Goal: Answer question/provide support

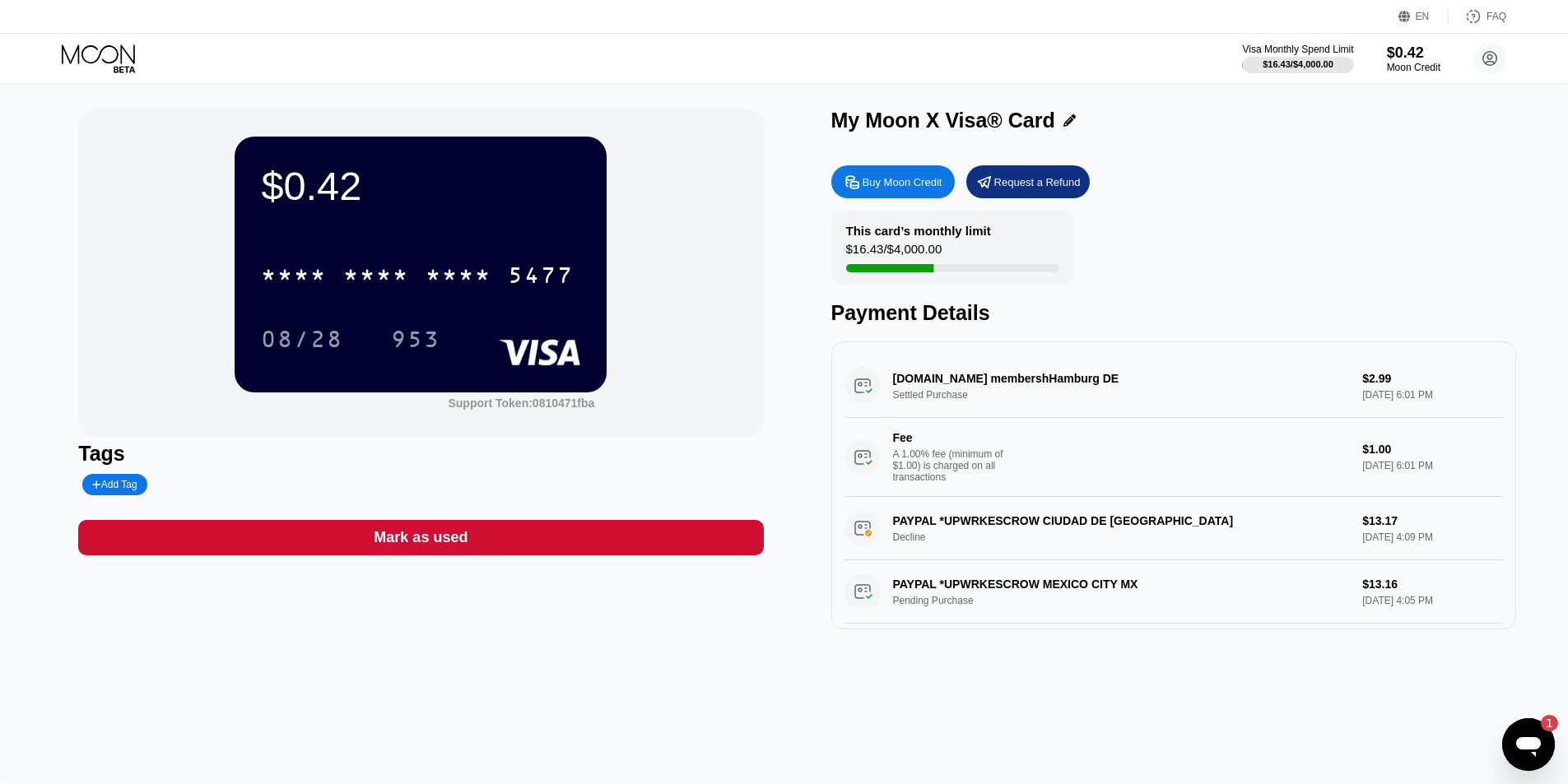
click at [1530, 751] on icon "Open messaging window, 1 unread message" at bounding box center [1528, 744] width 30 height 30
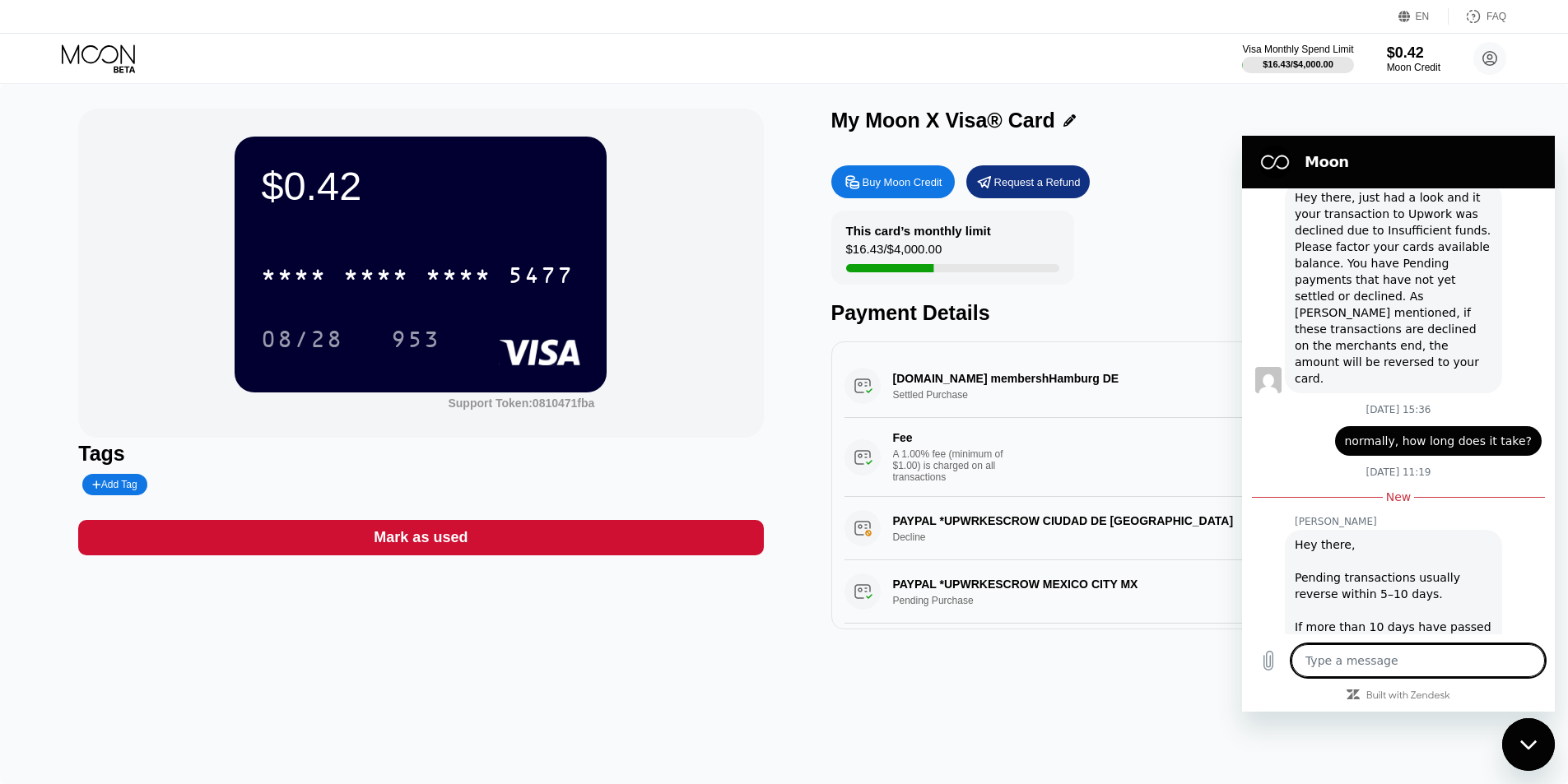
scroll to position [1988, 0]
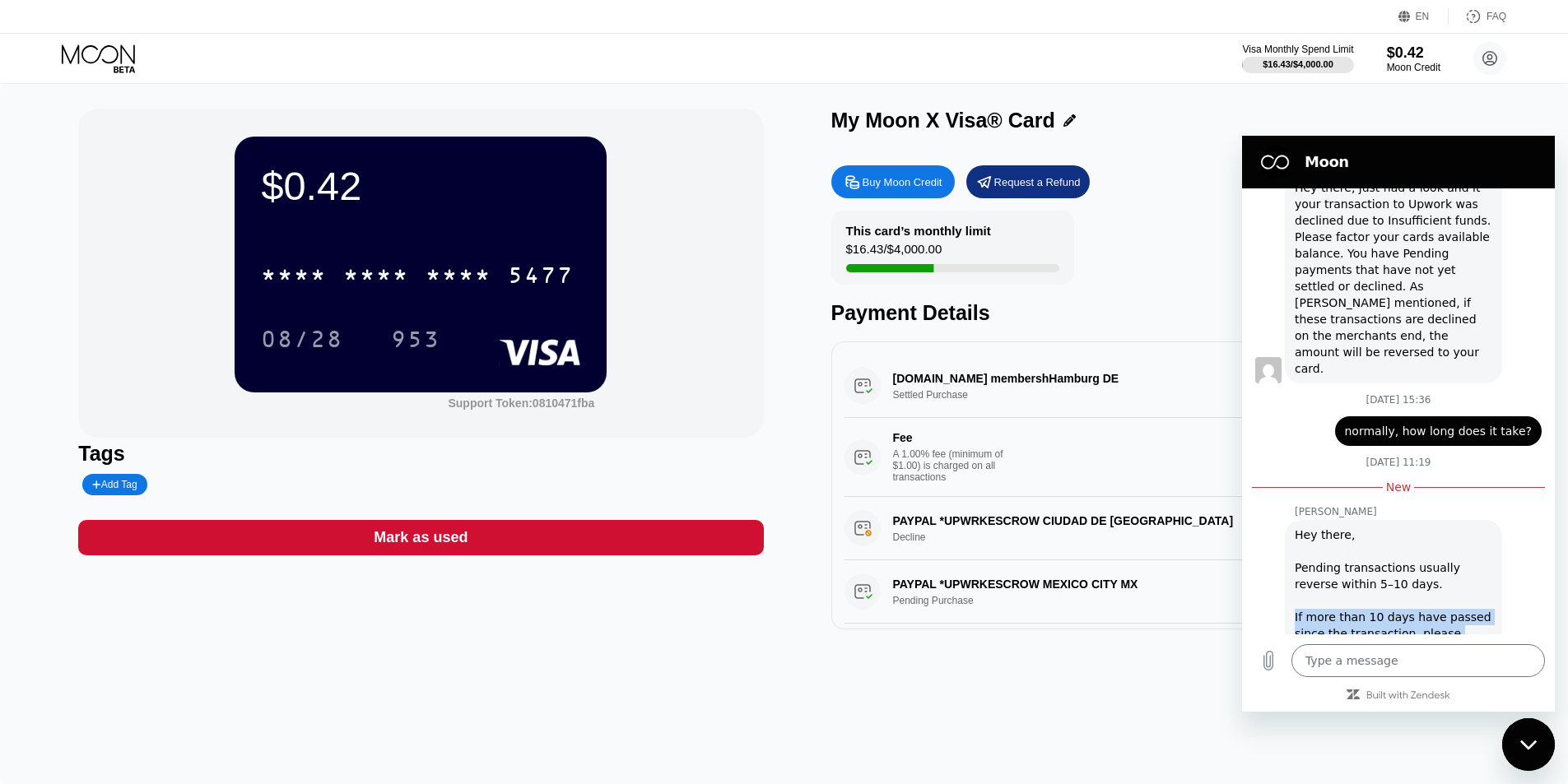
drag, startPoint x: 1434, startPoint y: 604, endPoint x: 1294, endPoint y: 573, distance: 143.4
click at [1294, 573] on div "[PERSON_NAME] says: Hey there, Pending transactions usually reverse within 5–10…" at bounding box center [1393, 592] width 217 height 145
click at [1391, 590] on div "Hey there, Pending transactions usually reverse within 5–10 days. If more than …" at bounding box center [1393, 592] width 198 height 132
drag, startPoint x: 1442, startPoint y: 604, endPoint x: 1303, endPoint y: 492, distance: 178.5
click at [1278, 519] on div "[PERSON_NAME] says: Hey there, Pending transactions usually reverse within 5–10…" at bounding box center [1406, 591] width 300 height 146
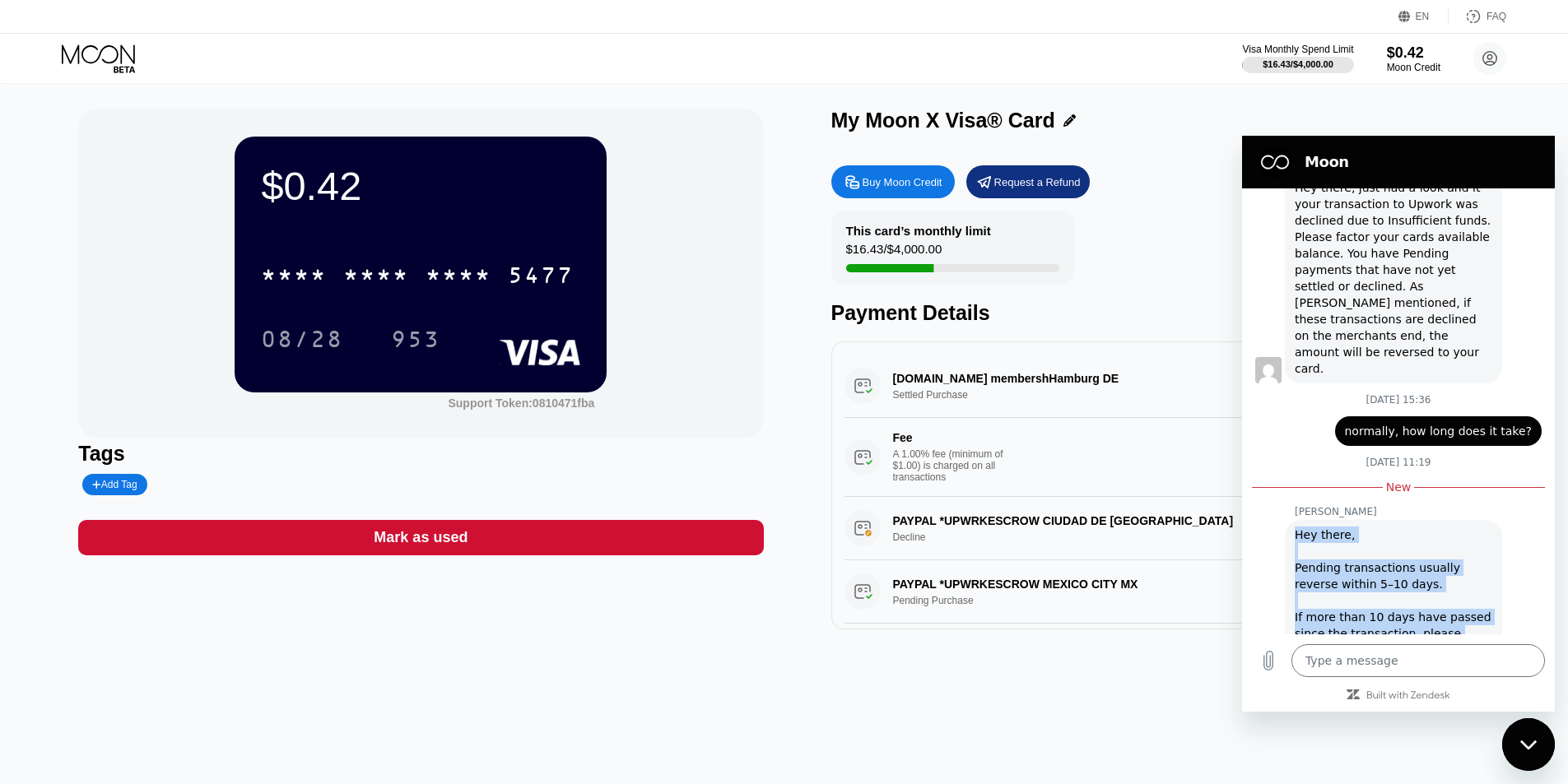
click at [1363, 533] on div "Hey there, Pending transactions usually reverse within 5–10 days. If more than …" at bounding box center [1393, 592] width 198 height 132
click at [1536, 111] on div "$0.42 * * * * * * * * * * * * 5477 08/28 953 Support Token: 0810471fba Tags Add…" at bounding box center [784, 434] width 1568 height 700
click at [1498, 747] on div "$0.42 * * * * * * * * * * * * 5477 08/28 953 Support Token: 0810471fba Tags Add…" at bounding box center [784, 434] width 1568 height 700
click at [1521, 745] on icon "Close messaging window" at bounding box center [1529, 744] width 17 height 11
type textarea "x"
